Goal: Task Accomplishment & Management: Use online tool/utility

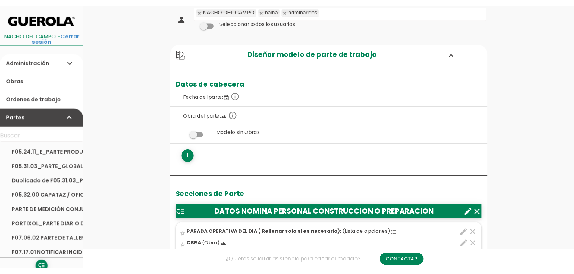
scroll to position [181, 0]
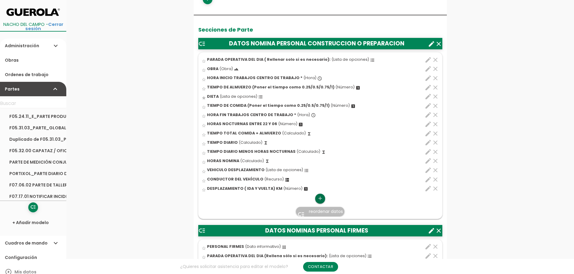
click at [320, 197] on icon "add" at bounding box center [320, 199] width 6 height 10
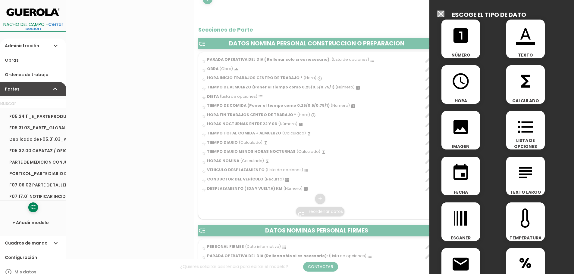
click at [458, 134] on icon "format_list_bulleted" at bounding box center [525, 126] width 19 height 19
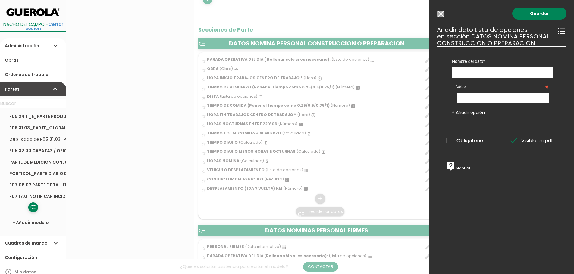
click at [458, 73] on input "text" at bounding box center [502, 72] width 101 height 11
type input "h"
type input "HORAS NOCTURAS"
click at [458, 99] on input "text" at bounding box center [503, 98] width 92 height 11
type input "SI"
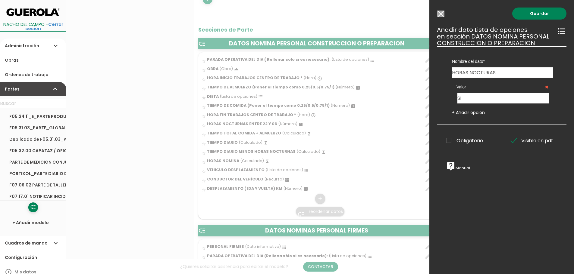
click at [458, 111] on link "+ Añadir opción" at bounding box center [468, 113] width 33 height 6
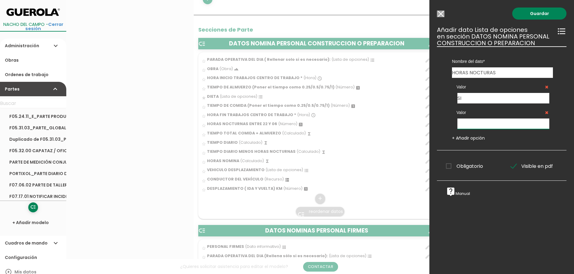
click at [458, 123] on input "text" at bounding box center [503, 124] width 92 height 11
type input "NO"
click at [458, 12] on link "Guardar" at bounding box center [539, 14] width 54 height 12
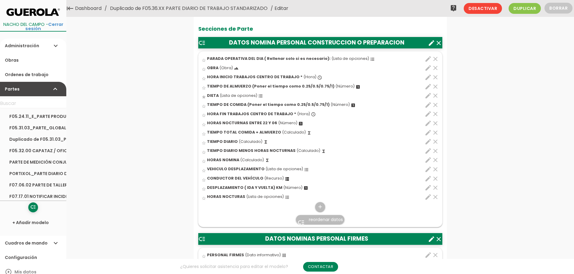
scroll to position [204, 0]
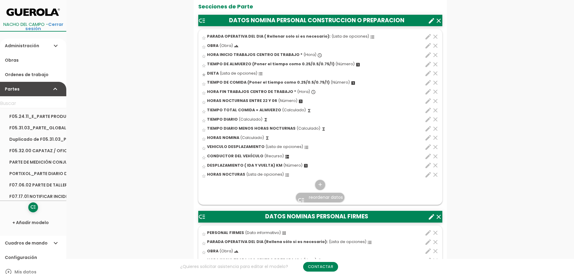
click at [319, 200] on span "reordenar datos" at bounding box center [326, 198] width 34 height 6
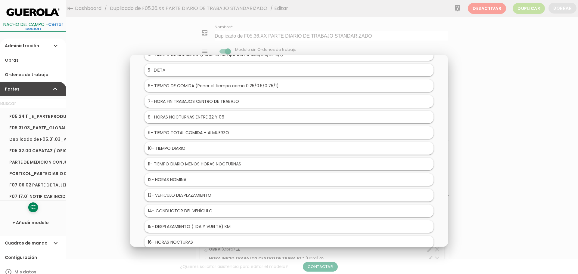
scroll to position [119, 0]
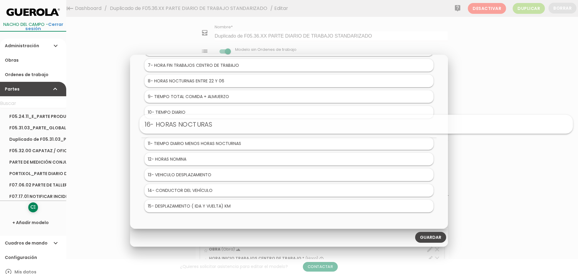
drag, startPoint x: 172, startPoint y: 209, endPoint x: 240, endPoint y: 127, distance: 106.3
click at [428, 236] on link "Guardar" at bounding box center [430, 237] width 31 height 11
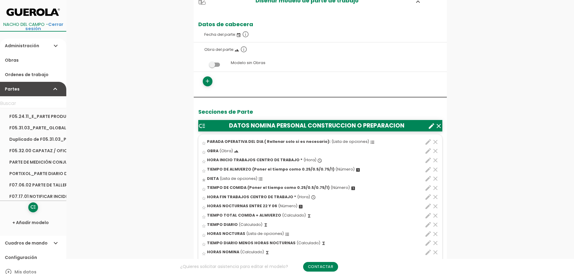
scroll to position [151, 0]
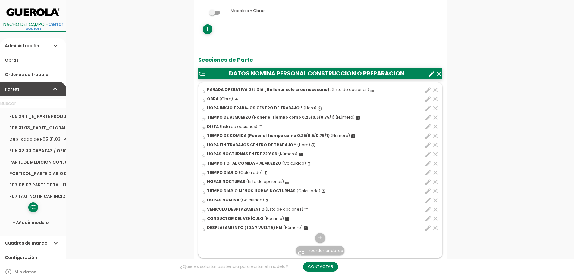
click at [319, 252] on span "reordenar datos" at bounding box center [326, 251] width 34 height 6
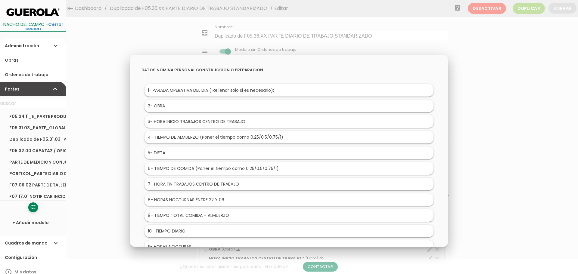
scroll to position [30, 0]
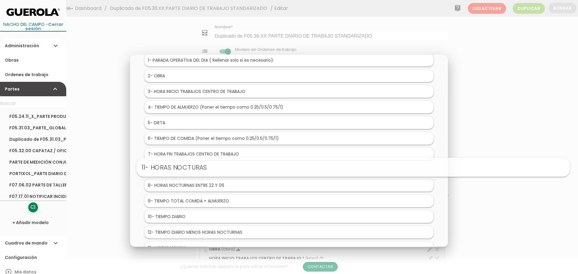
drag, startPoint x: 183, startPoint y: 219, endPoint x: 246, endPoint y: 170, distance: 80.1
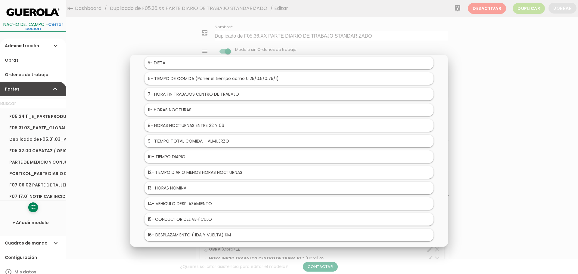
scroll to position [119, 0]
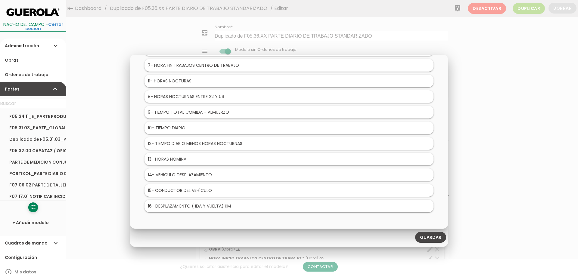
click at [429, 239] on link "Guardar" at bounding box center [430, 237] width 31 height 11
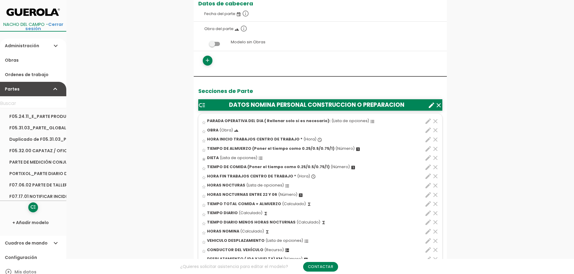
scroll to position [151, 0]
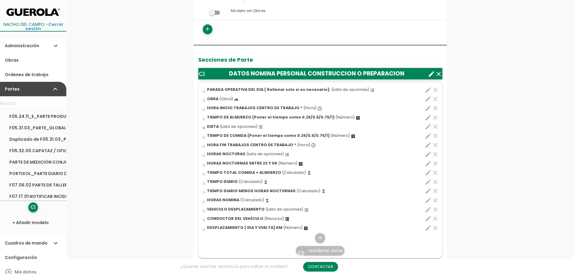
click at [426, 181] on icon "edit" at bounding box center [427, 182] width 7 height 7
select select "1"
select select "9899_pos7"
select select "-"
select select "9899_pos3"
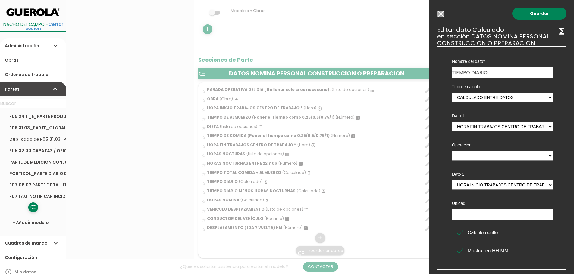
click at [440, 12] on input "Modelo sin Ordenes de trabajo" at bounding box center [441, 14] width 8 height 7
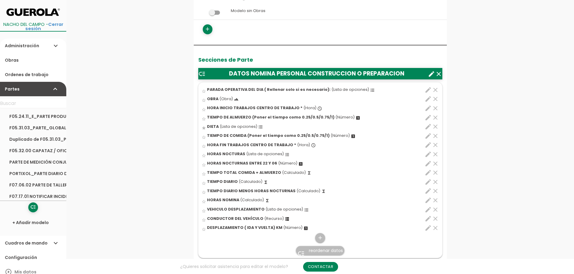
click at [435, 191] on icon "clear" at bounding box center [435, 191] width 7 height 7
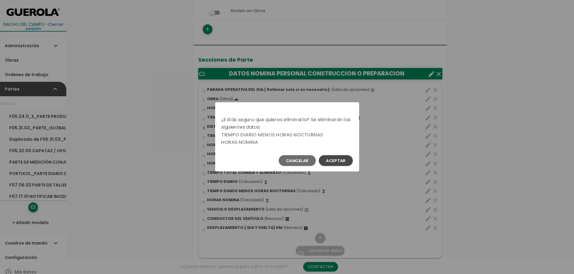
scroll to position [0, 0]
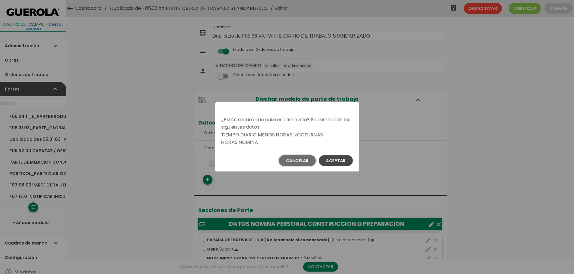
click at [288, 159] on button "Cancelar" at bounding box center [297, 160] width 37 height 11
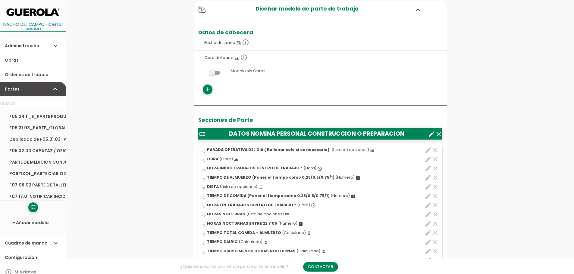
scroll to position [181, 0]
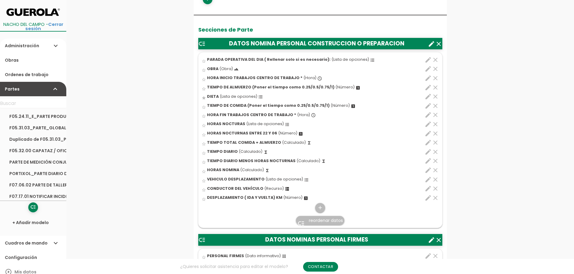
click at [426, 151] on icon "edit" at bounding box center [427, 151] width 7 height 7
select select "1"
select select "9899_pos7"
select select "-"
select select "9899_pos3"
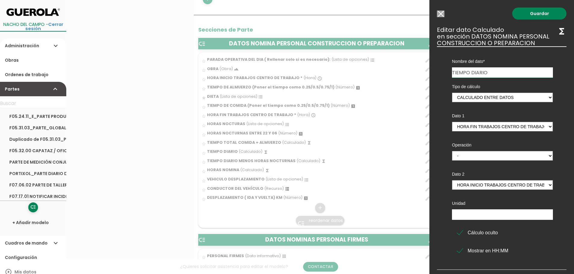
click at [440, 14] on input "Modelo sin Ordenes de trabajo" at bounding box center [441, 14] width 8 height 7
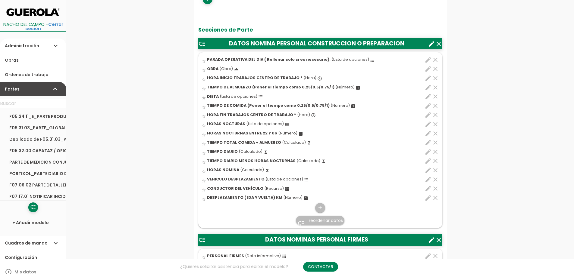
click at [429, 169] on icon "edit" at bounding box center [427, 170] width 7 height 7
select select "1"
select select "9899_pos12"
select select "-"
select select "9899_pos10"
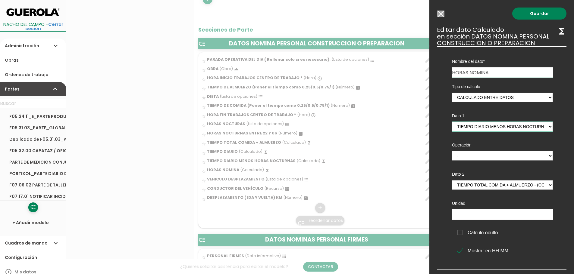
click at [545, 127] on select "HORA INICIO TRABAJOS CENTRO DE TRABAJO - (columna) TIEMPO DE ALMUERZO (Poner el…" at bounding box center [502, 127] width 101 height 10
select select "9899_pos11"
click at [452, 122] on select "HORA INICIO TRABAJOS CENTRO DE TRABAJO - (columna) TIEMPO DE ALMUERZO (Poner el…" at bounding box center [502, 127] width 101 height 10
click at [536, 13] on link "Guardar" at bounding box center [539, 14] width 54 height 12
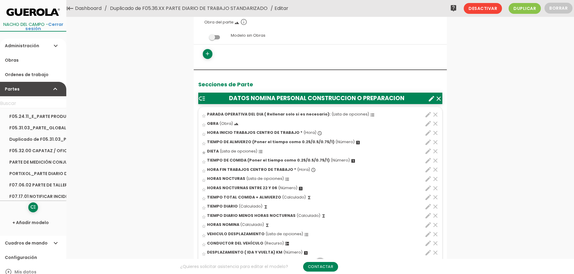
scroll to position [172, 0]
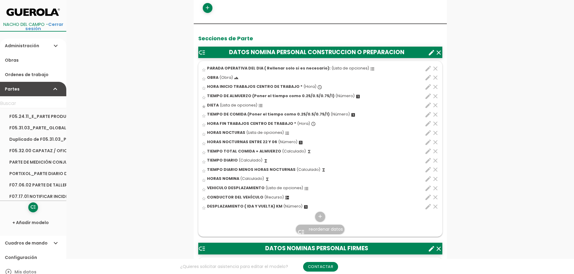
click at [435, 170] on icon "clear" at bounding box center [435, 169] width 7 height 7
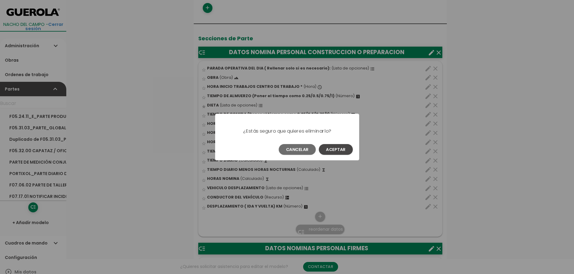
scroll to position [0, 0]
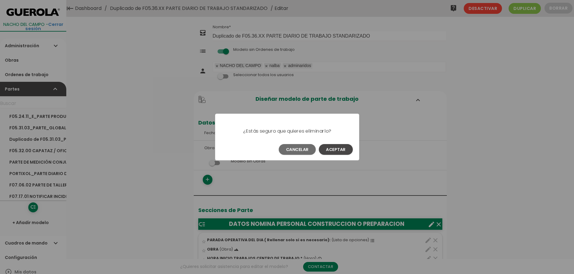
click at [340, 149] on button "Aceptar" at bounding box center [336, 149] width 34 height 11
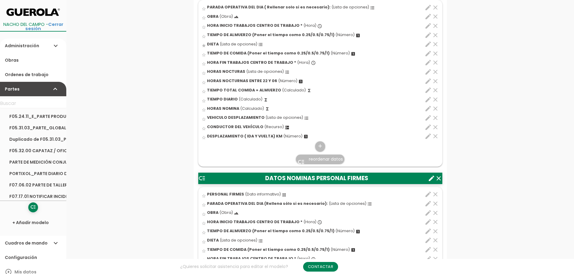
scroll to position [211, 0]
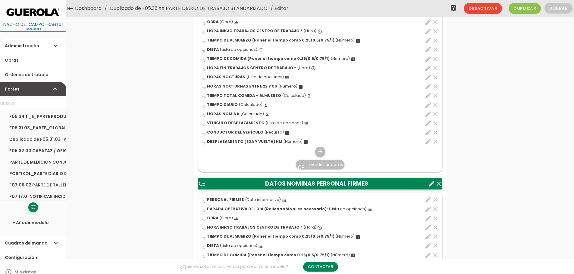
click at [435, 86] on icon "clear" at bounding box center [435, 86] width 7 height 7
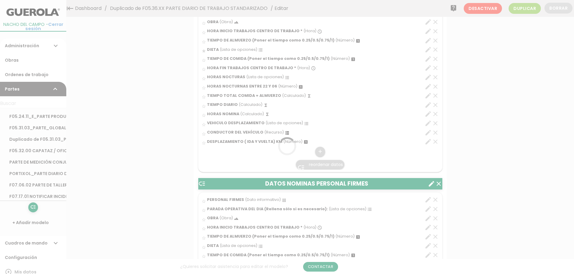
scroll to position [0, 0]
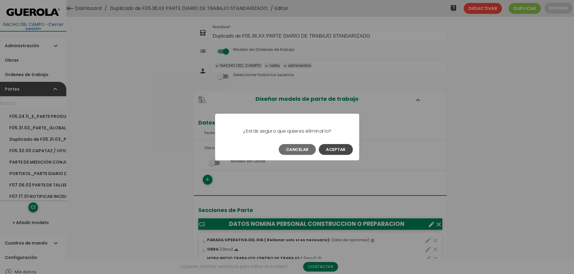
click at [340, 153] on button "Aceptar" at bounding box center [336, 149] width 34 height 11
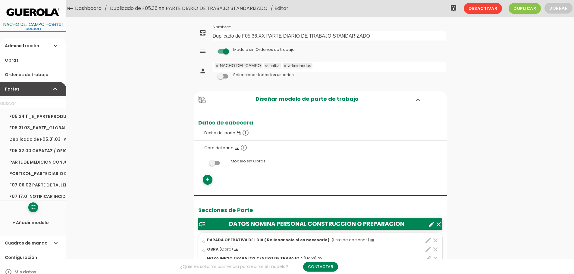
scroll to position [43, 0]
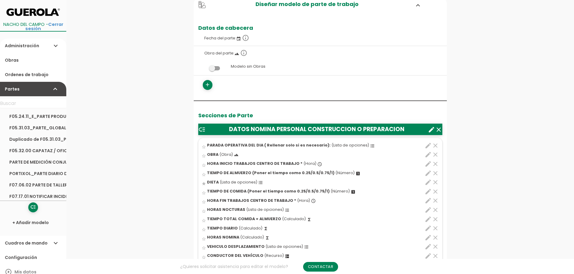
scroll to position [151, 0]
